Goal: Information Seeking & Learning: Learn about a topic

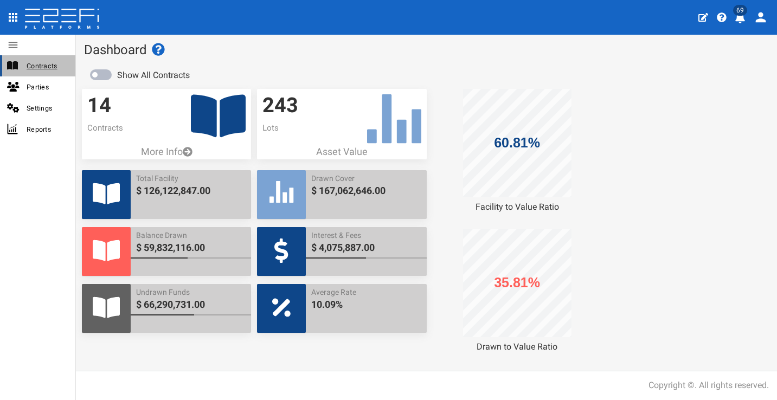
click at [44, 65] on span "Contracts" at bounding box center [47, 66] width 40 height 12
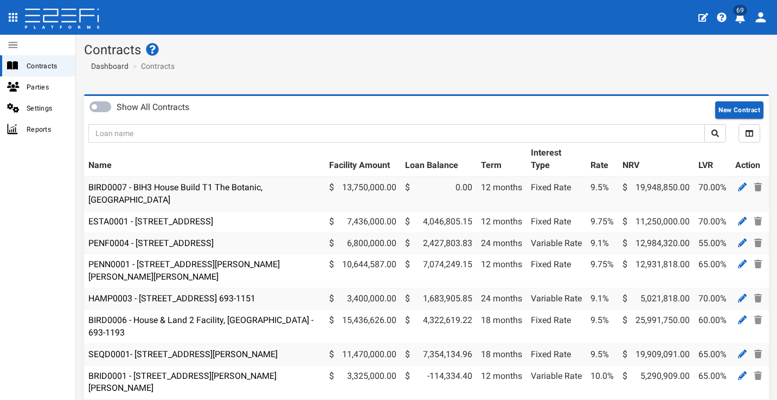
scroll to position [144, 0]
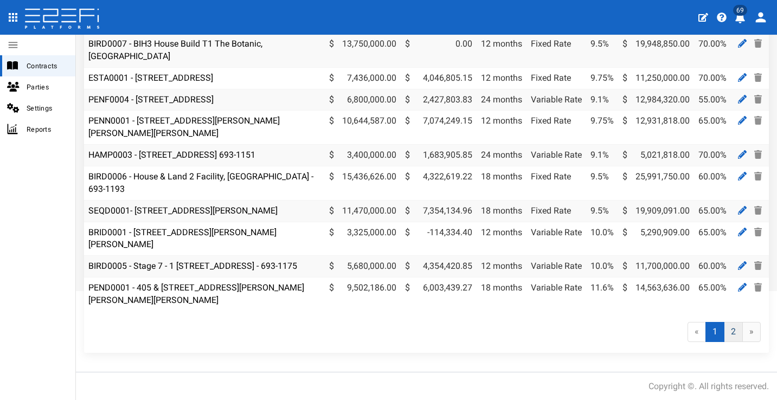
click at [726, 332] on link "2" at bounding box center [733, 332] width 19 height 20
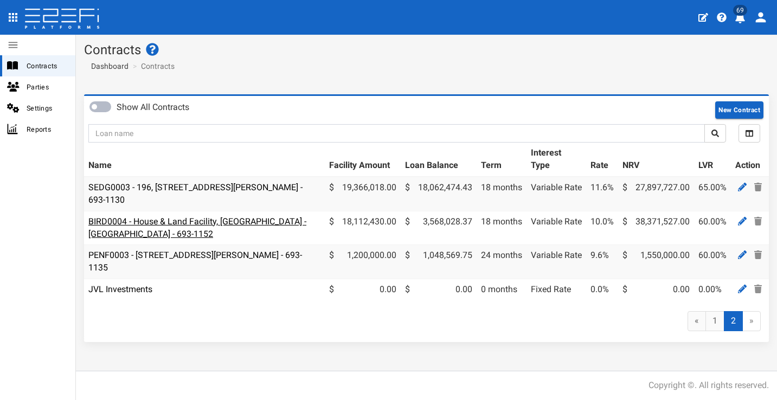
click at [197, 221] on link "BIRD0004 - House & Land Facility, Port Macquarie - VANT02 - 693-1152" at bounding box center [197, 227] width 218 height 23
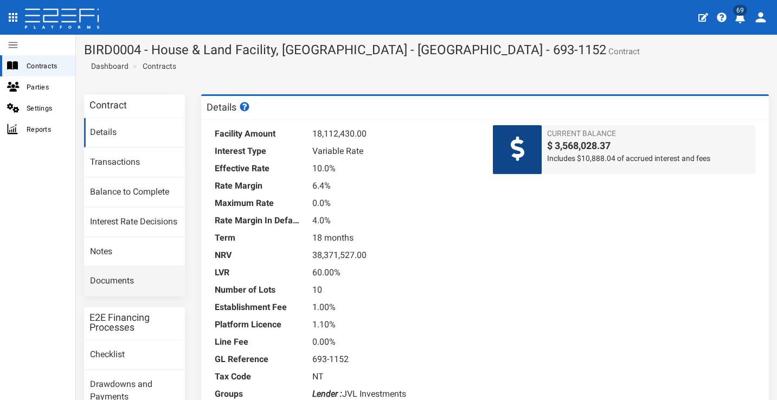
click at [146, 276] on link "Documents" at bounding box center [134, 281] width 101 height 29
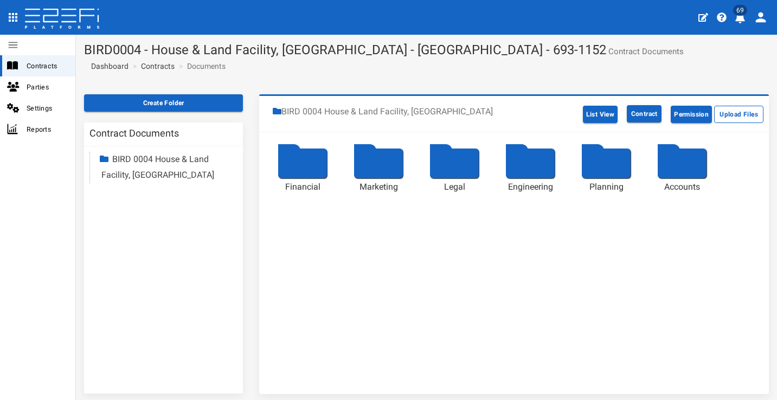
click at [541, 170] on div at bounding box center [530, 164] width 49 height 30
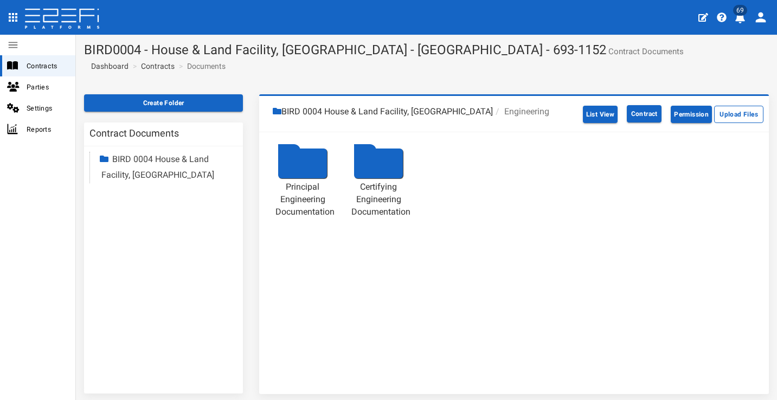
click at [310, 164] on div at bounding box center [302, 164] width 49 height 30
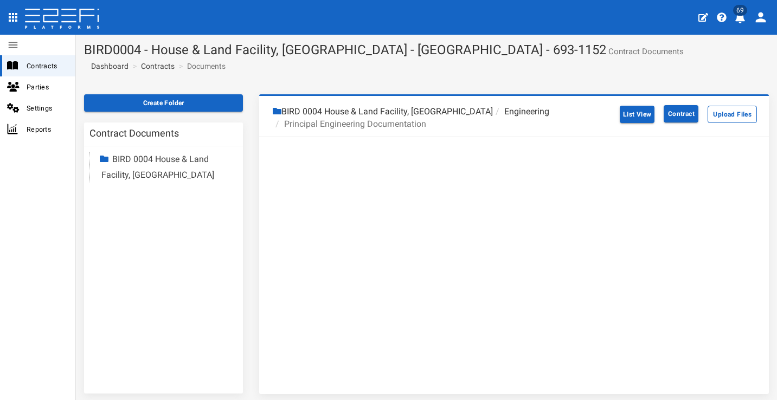
click at [496, 109] on li "Engineering" at bounding box center [521, 112] width 56 height 12
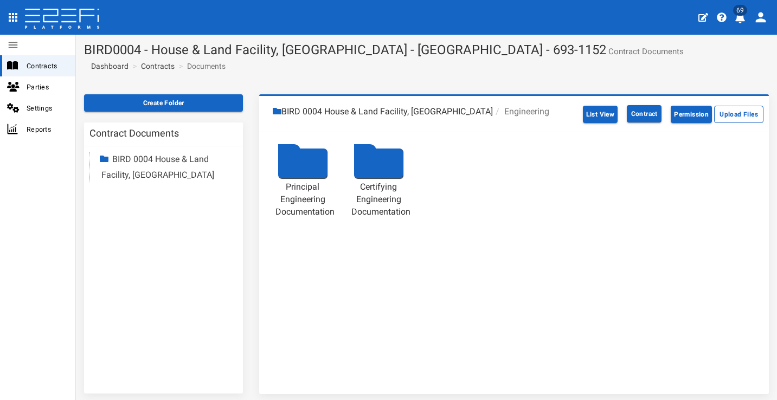
click at [382, 159] on div at bounding box center [378, 164] width 49 height 30
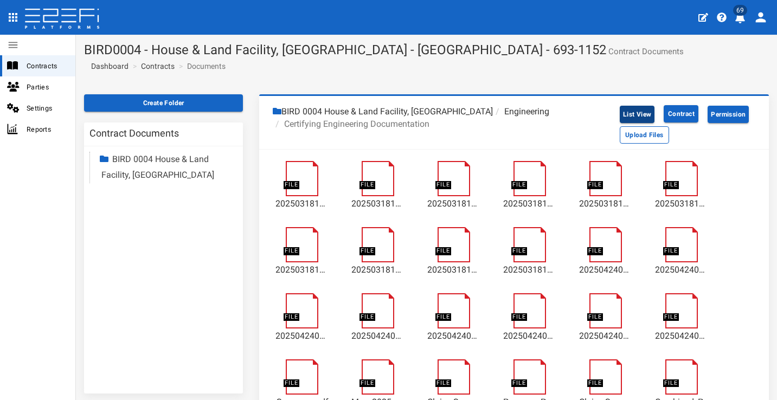
click at [620, 112] on button "List View" at bounding box center [637, 114] width 35 height 17
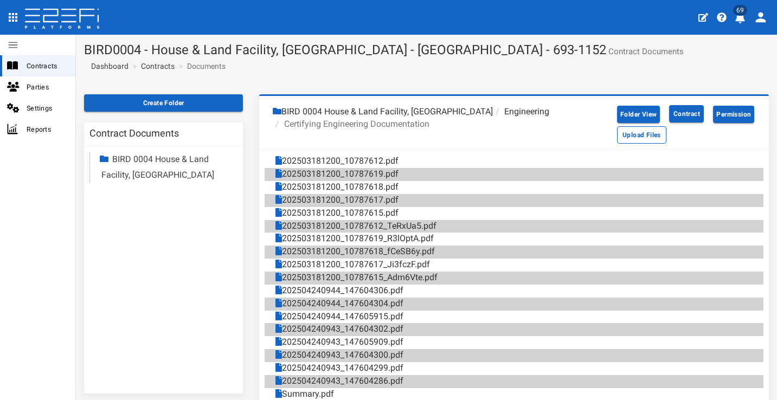
click at [454, 111] on li "BIRD 0004 House & Land Facility, Port Macquarie" at bounding box center [383, 112] width 220 height 12
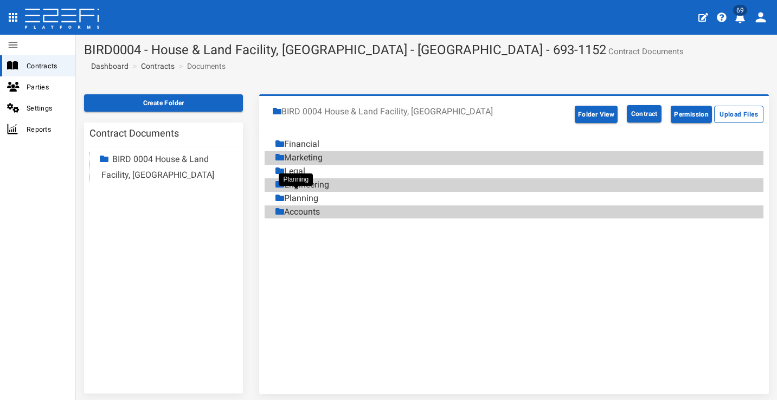
click at [314, 195] on div "Planning" at bounding box center [296, 198] width 43 height 12
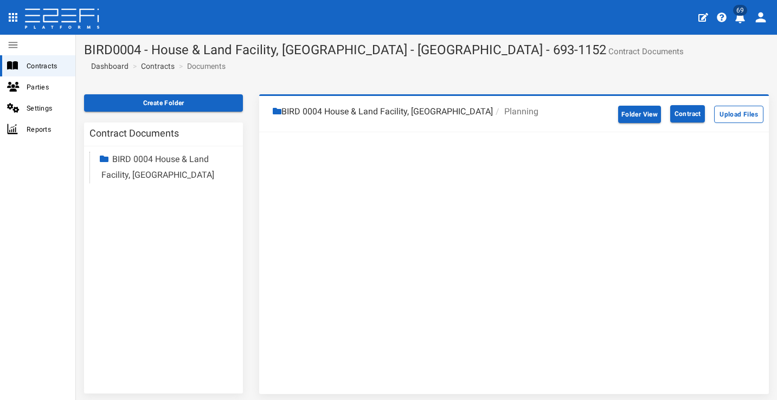
click at [503, 108] on li "Planning" at bounding box center [516, 112] width 46 height 12
click at [439, 111] on li "BIRD 0004 House & Land Facility, Port Macquarie" at bounding box center [383, 112] width 220 height 12
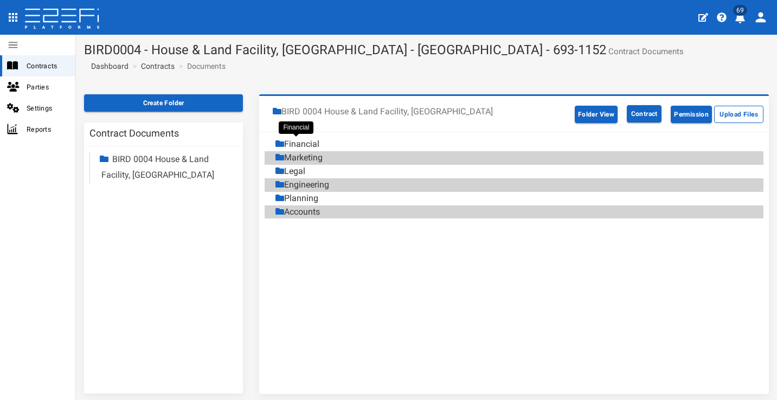
click at [315, 142] on div "Financial" at bounding box center [297, 144] width 44 height 12
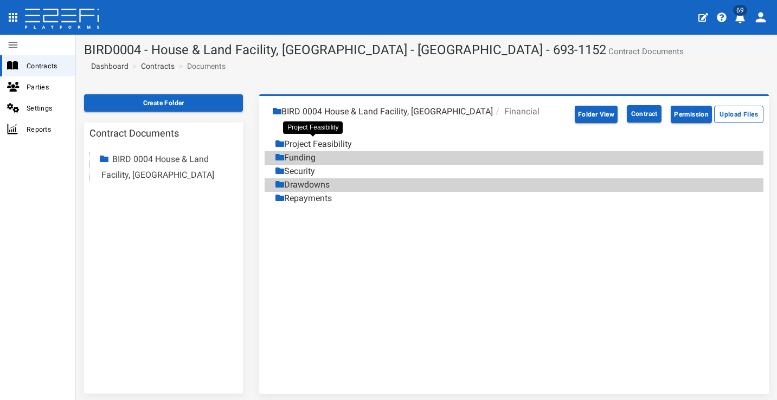
click at [346, 140] on div "Project Feasibility" at bounding box center [313, 144] width 76 height 12
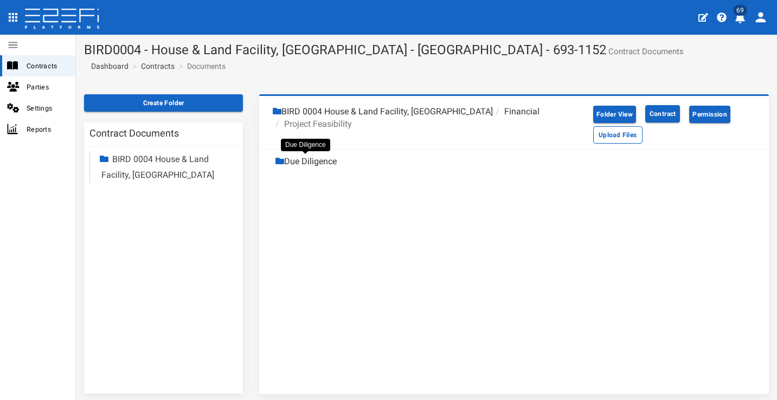
click at [319, 157] on div "Due Diligence" at bounding box center [305, 162] width 61 height 12
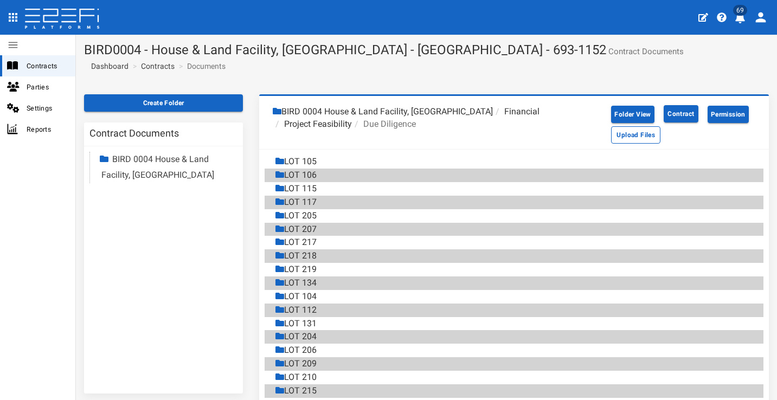
click at [329, 120] on li "Project Feasibility" at bounding box center [312, 124] width 79 height 12
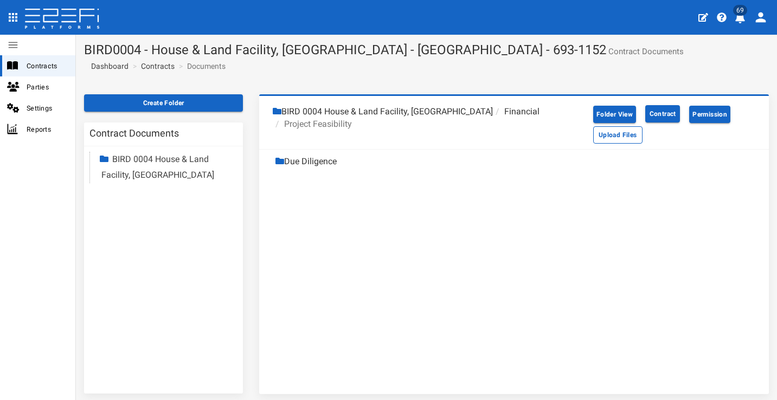
click at [498, 111] on li "Financial" at bounding box center [516, 112] width 47 height 12
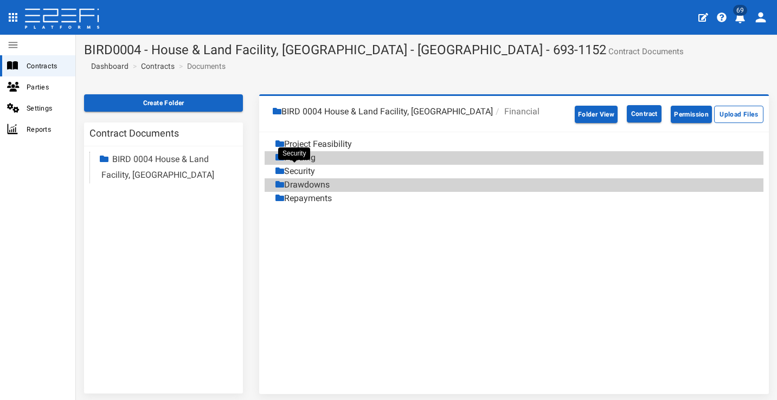
click at [306, 170] on div "Security" at bounding box center [295, 171] width 40 height 12
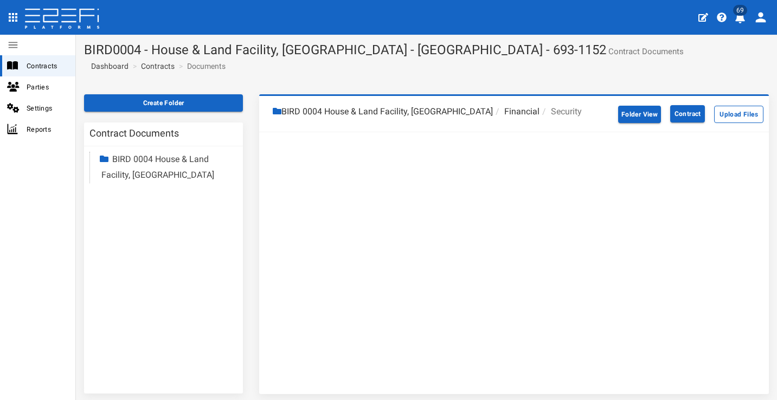
click at [499, 112] on li "Financial" at bounding box center [516, 112] width 47 height 12
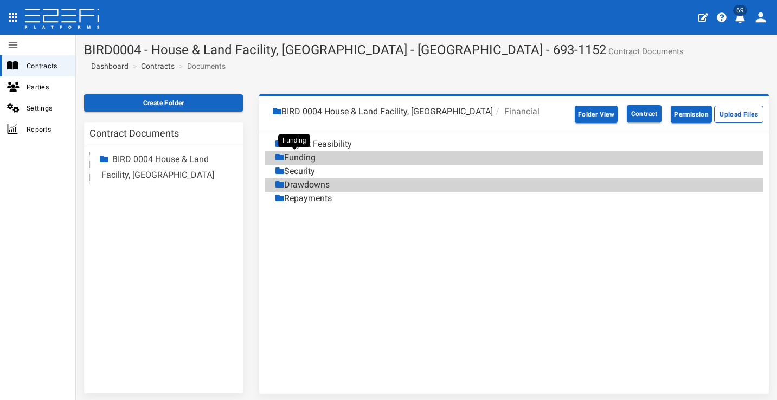
click at [306, 154] on div "Funding" at bounding box center [295, 158] width 40 height 12
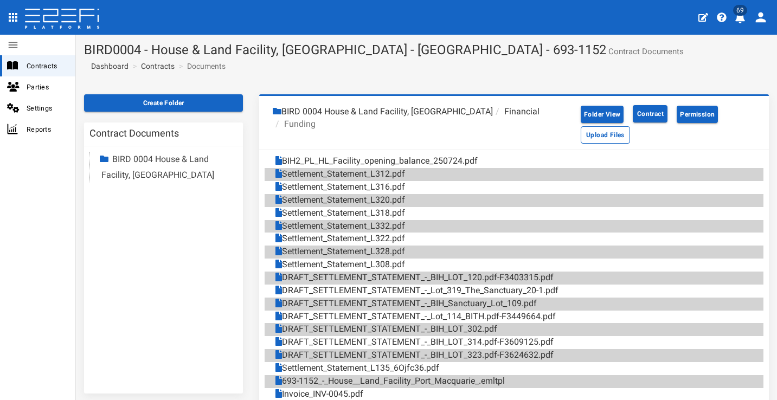
click at [368, 113] on li "BIRD 0004 House & Land Facility, Port Macquarie" at bounding box center [383, 112] width 220 height 12
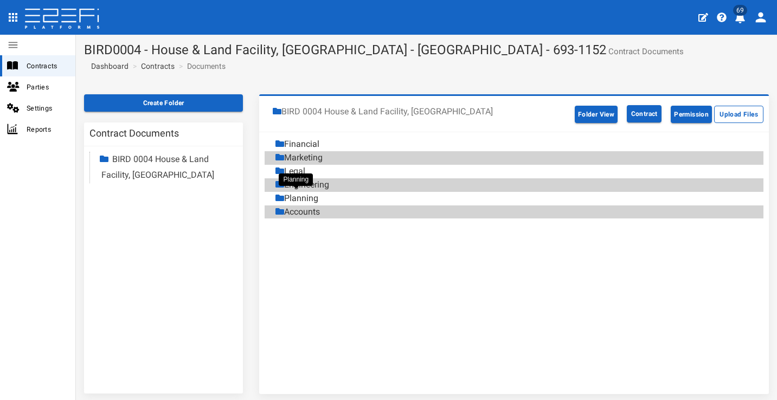
click at [307, 197] on div "Planning" at bounding box center [296, 198] width 43 height 12
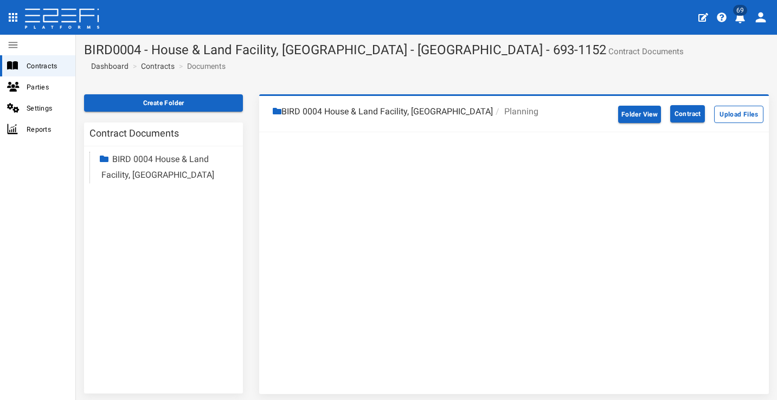
click at [442, 113] on li "BIRD 0004 House & Land Facility, Port Macquarie" at bounding box center [383, 112] width 220 height 12
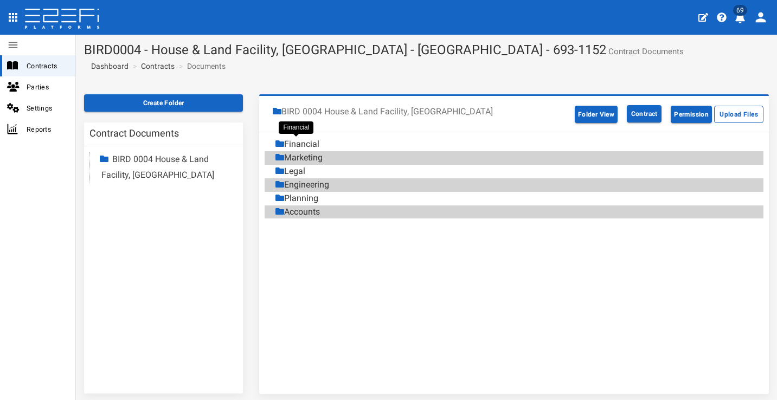
click at [313, 139] on div "Financial" at bounding box center [297, 144] width 44 height 12
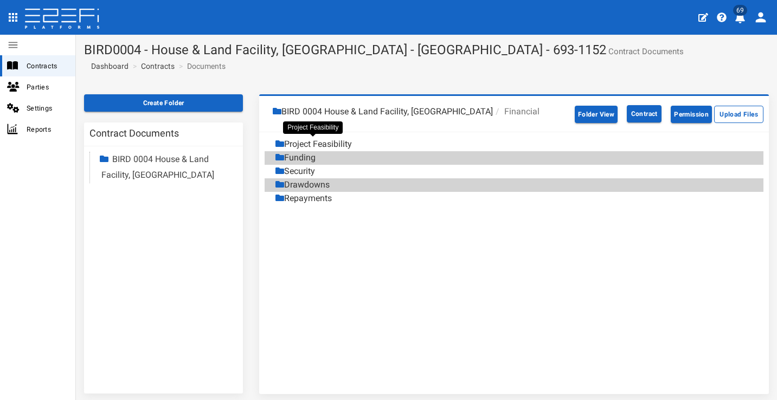
click at [336, 144] on div "Project Feasibility" at bounding box center [313, 144] width 76 height 12
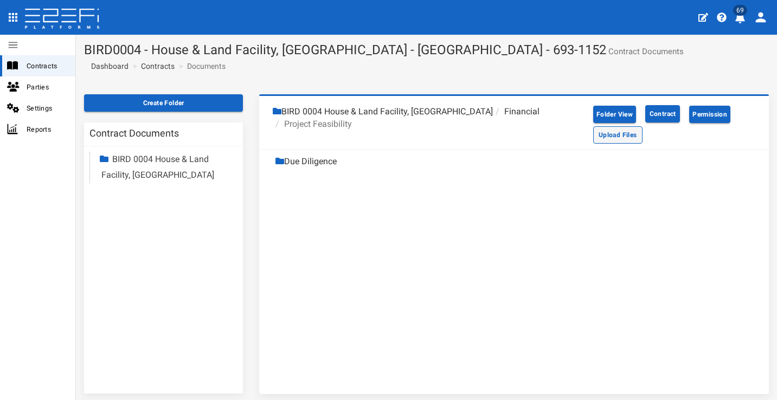
click at [601, 137] on button "Upload Files" at bounding box center [617, 134] width 49 height 17
click at [598, 132] on button "Upload Files" at bounding box center [617, 134] width 49 height 17
click at [51, 69] on span "Contracts" at bounding box center [47, 66] width 40 height 12
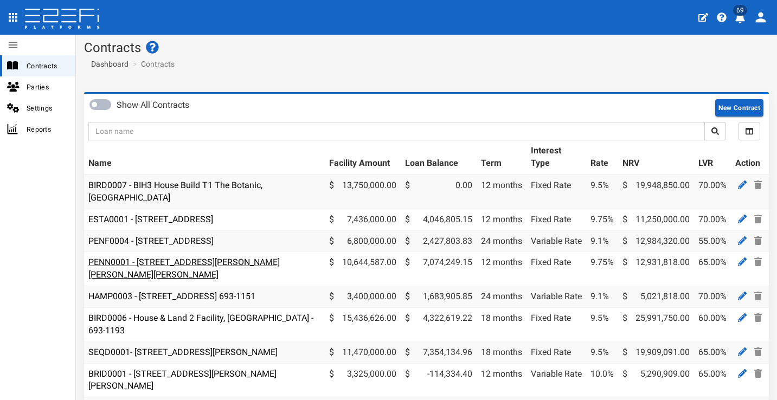
scroll to position [9, 0]
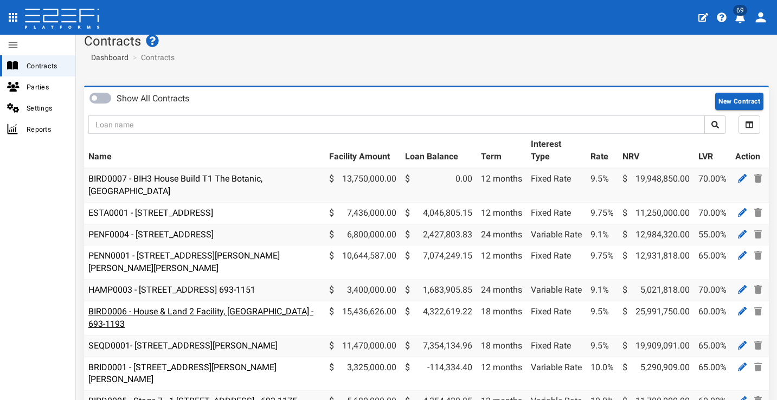
click at [206, 306] on link "BIRD0006 - House & Land 2 Facility, [GEOGRAPHIC_DATA] - 693-1193" at bounding box center [200, 317] width 225 height 23
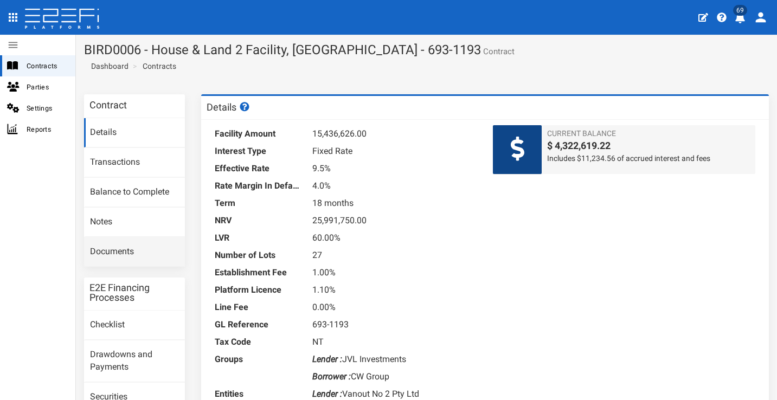
click at [140, 249] on link "Documents" at bounding box center [134, 252] width 101 height 29
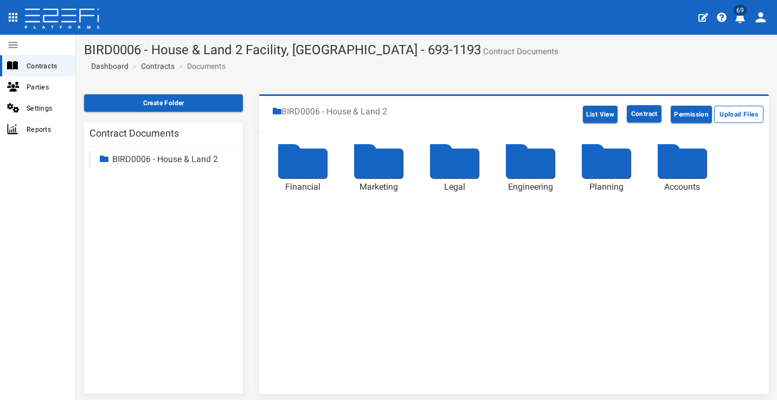
click at [300, 159] on div at bounding box center [302, 164] width 49 height 30
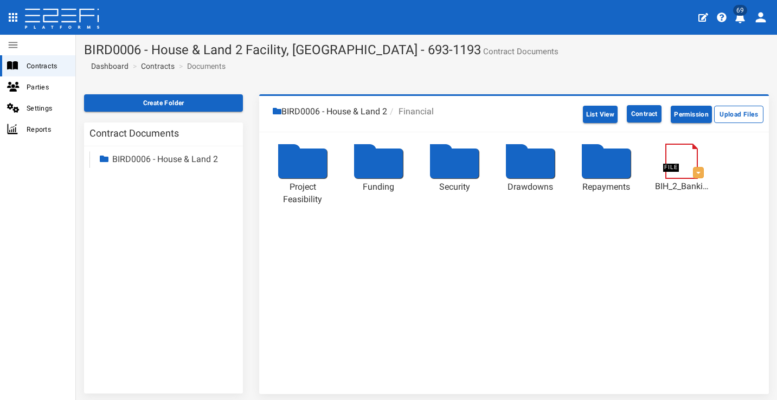
click at [312, 154] on div at bounding box center [302, 164] width 49 height 30
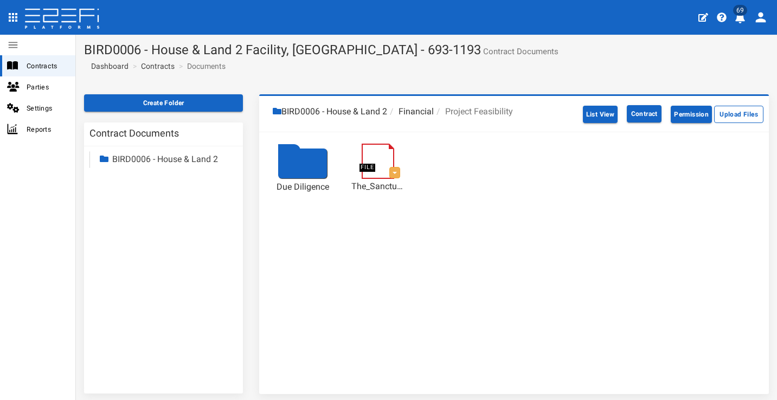
click at [389, 149] on link at bounding box center [384, 149] width 44 height 0
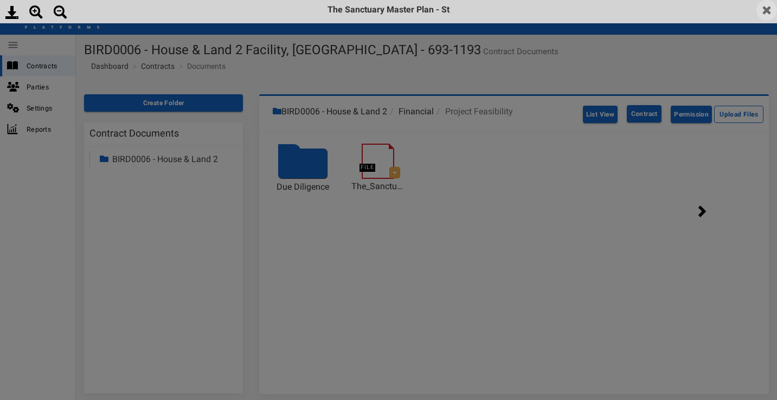
click at [771, 14] on img at bounding box center [766, 10] width 21 height 21
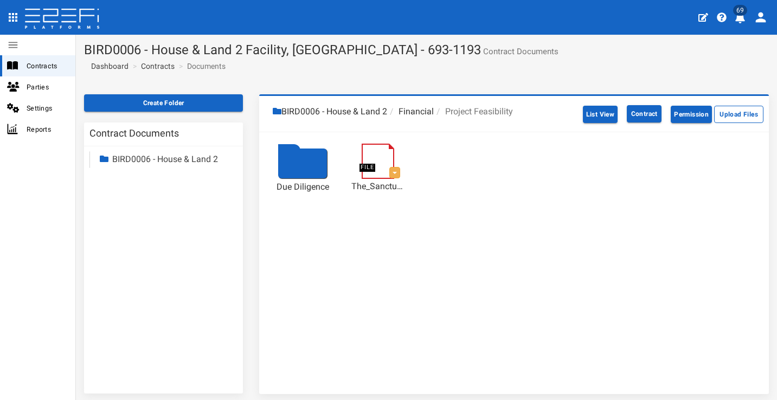
click at [414, 113] on li "Financial" at bounding box center [410, 112] width 47 height 12
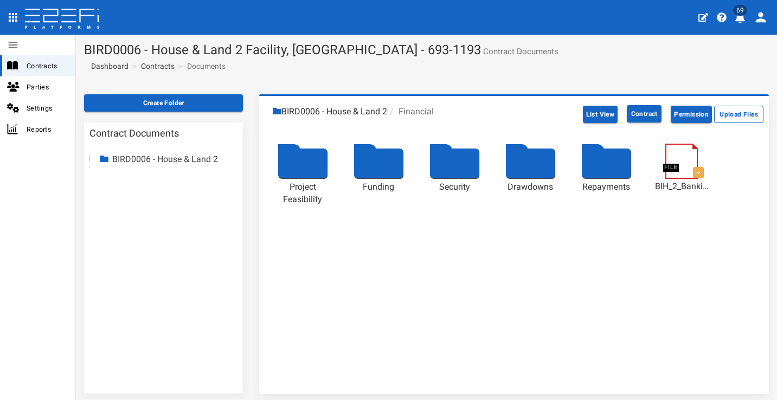
click at [455, 164] on div at bounding box center [454, 164] width 49 height 30
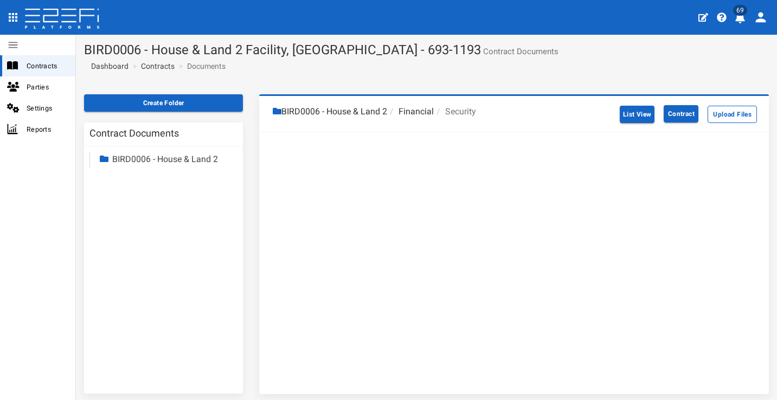
click at [356, 113] on li "BIRD0006 - House & Land 2" at bounding box center [330, 112] width 114 height 12
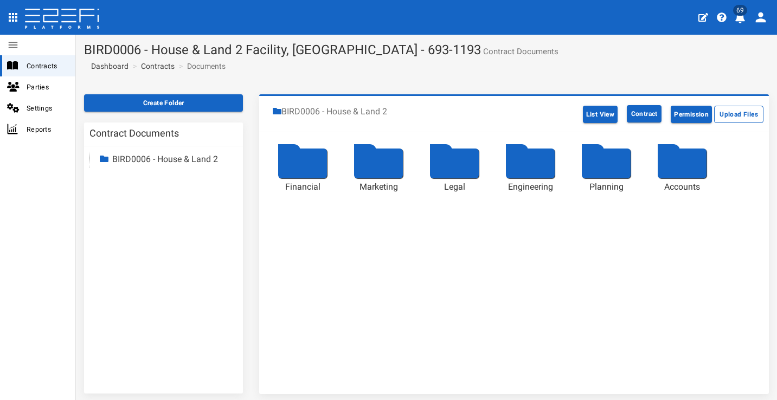
click at [310, 163] on div at bounding box center [302, 164] width 49 height 30
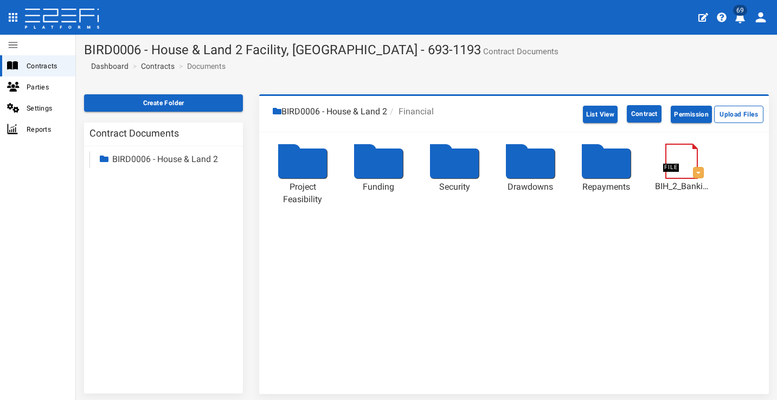
click at [317, 162] on div at bounding box center [302, 164] width 49 height 30
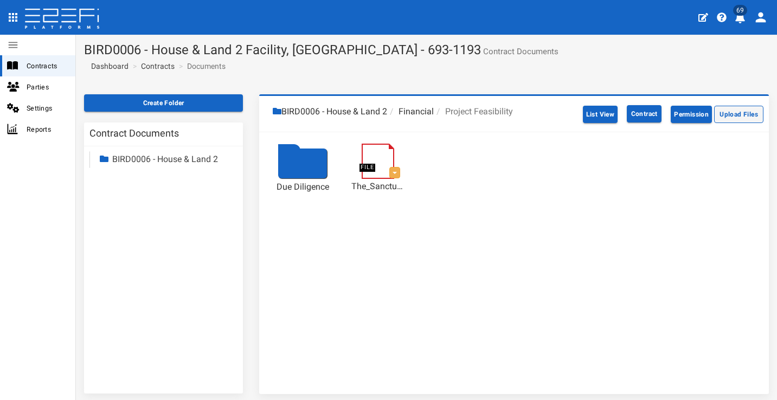
click at [721, 117] on button "Upload Files" at bounding box center [738, 114] width 49 height 17
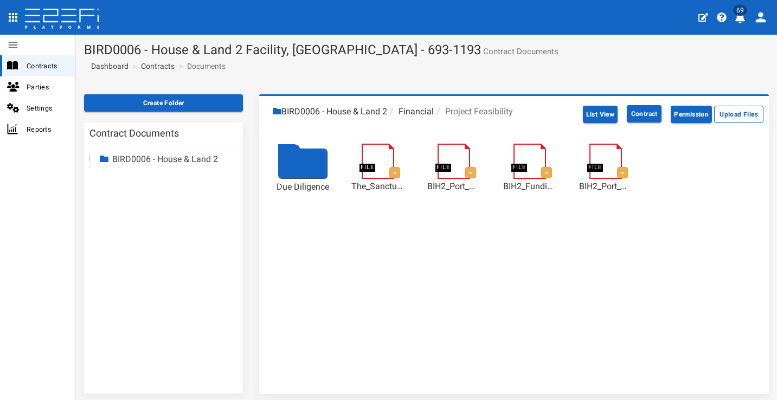
click at [11, 17] on icon "open drawer" at bounding box center [13, 17] width 9 height 9
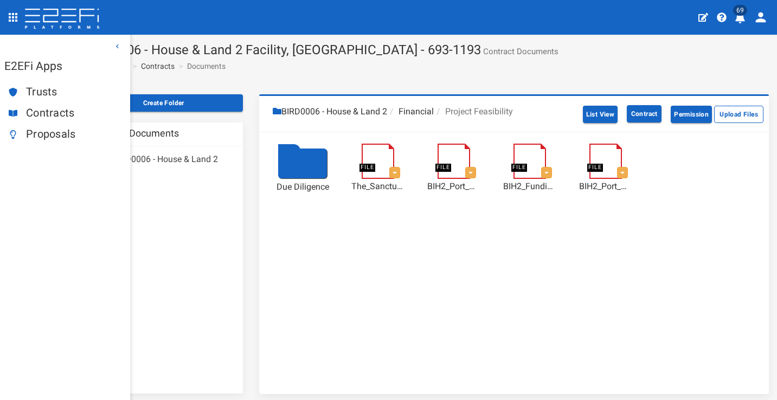
click at [47, 131] on span "Proposals" at bounding box center [73, 134] width 95 height 12
